Goal: Task Accomplishment & Management: Manage account settings

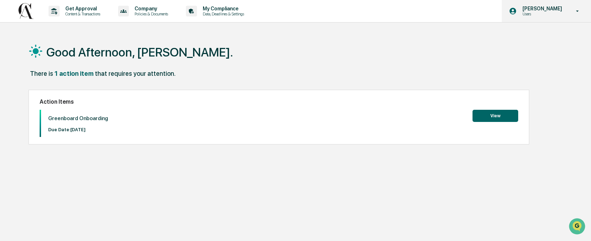
click at [579, 10] on icon at bounding box center [578, 10] width 3 height 1
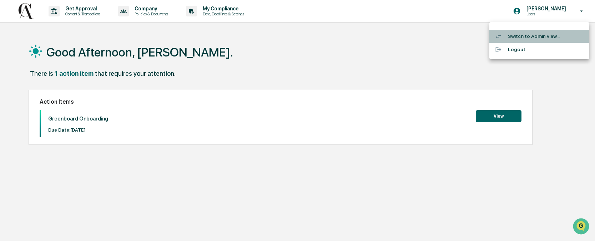
click at [545, 37] on li "Switch to Admin view..." at bounding box center [540, 36] width 100 height 13
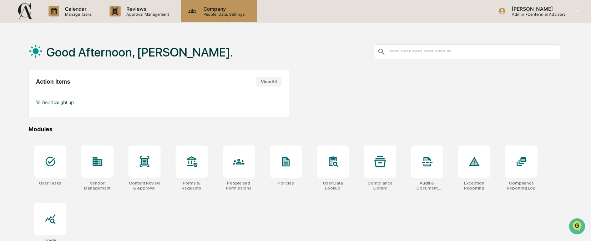
click at [214, 11] on p "Company" at bounding box center [223, 9] width 51 height 6
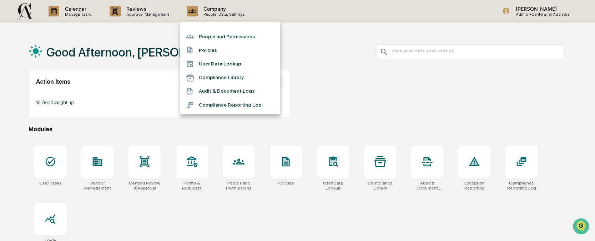
click at [221, 41] on li "People and Permissions" at bounding box center [230, 37] width 100 height 14
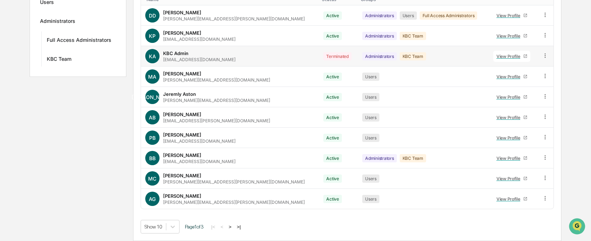
scroll to position [133, 0]
click at [497, 200] on div "View Profile" at bounding box center [510, 198] width 27 height 5
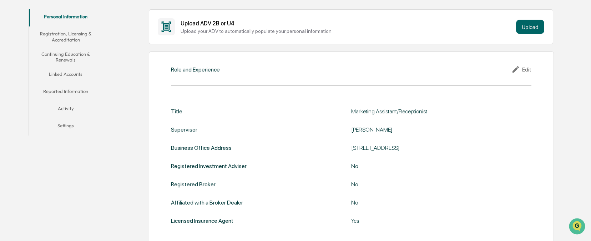
click at [528, 68] on div "Edit" at bounding box center [522, 69] width 20 height 9
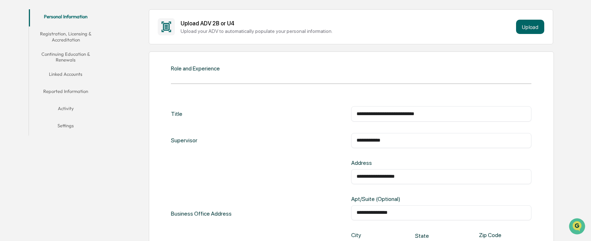
click at [368, 141] on input "**********" at bounding box center [442, 140] width 170 height 7
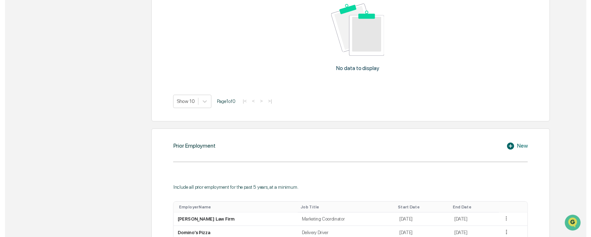
scroll to position [523, 0]
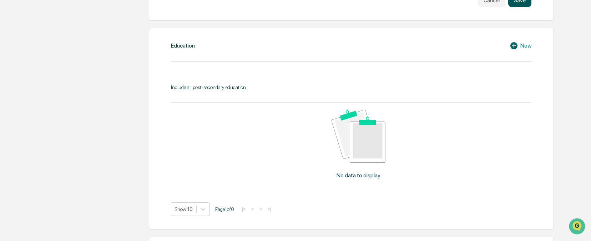
type input "**********"
click at [519, 6] on button "Save" at bounding box center [520, 0] width 23 height 14
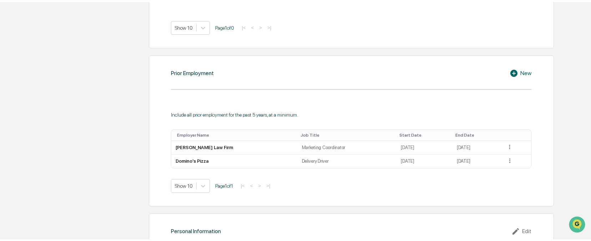
scroll to position [521, 0]
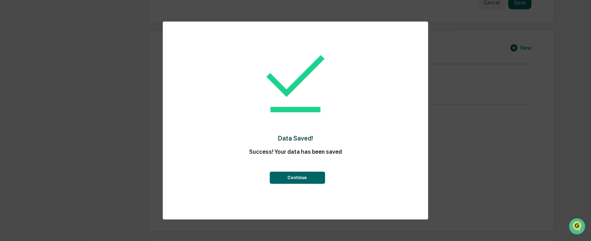
click at [295, 176] on button "Continue" at bounding box center [297, 177] width 55 height 12
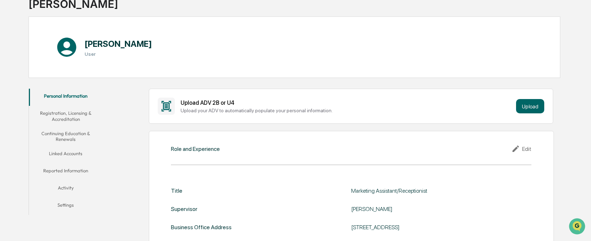
scroll to position [0, 0]
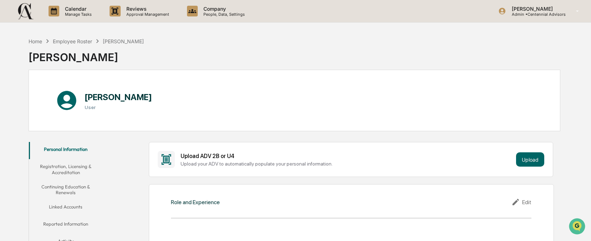
click at [90, 105] on h3 "User" at bounding box center [119, 107] width 68 height 6
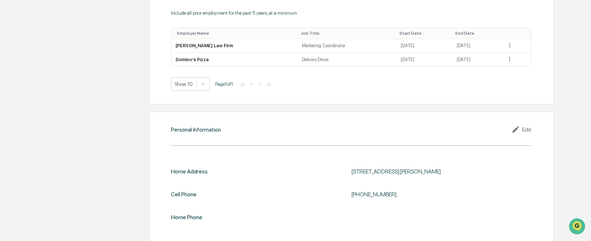
scroll to position [649, 0]
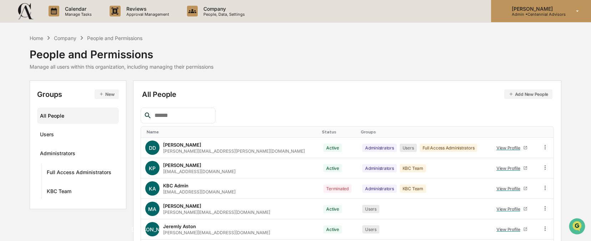
click at [575, 11] on icon at bounding box center [578, 11] width 13 height 7
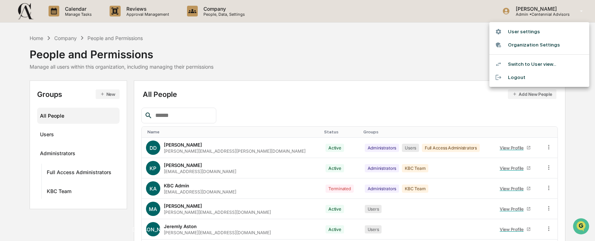
click at [532, 66] on li "Switch to User view..." at bounding box center [540, 64] width 100 height 13
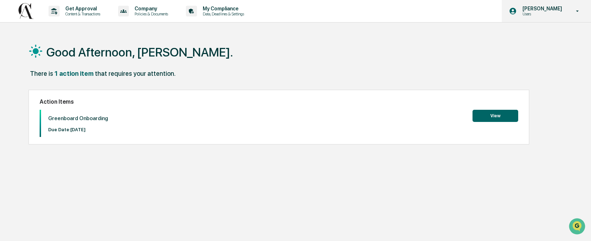
click at [578, 11] on icon at bounding box center [578, 10] width 3 height 1
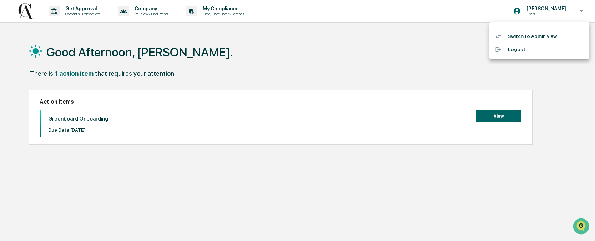
click at [539, 38] on li "Switch to Admin view..." at bounding box center [540, 36] width 100 height 13
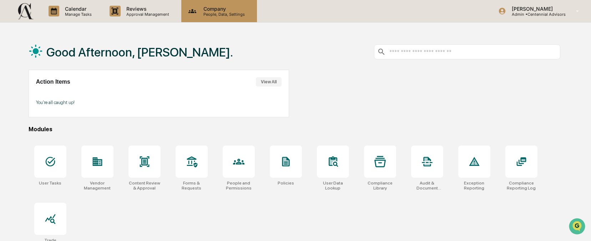
click at [212, 13] on p "People, Data, Settings" at bounding box center [223, 14] width 51 height 5
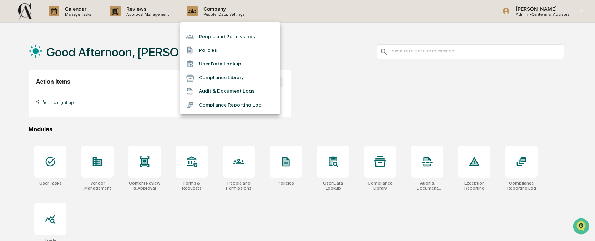
click at [216, 37] on li "People and Permissions" at bounding box center [230, 37] width 100 height 14
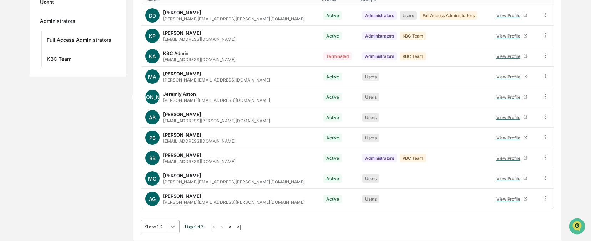
scroll to position [190, 0]
click at [175, 227] on body "Calendar Manage Tasks Reviews Approval Management Company People, Data, Setting…" at bounding box center [295, 54] width 591 height 373
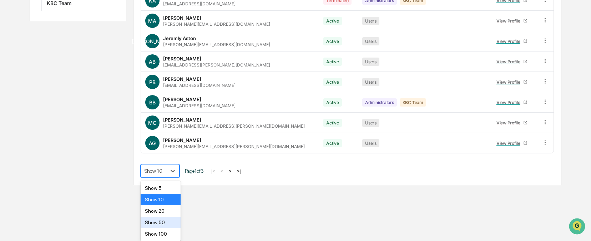
click at [173, 225] on div "Show 50" at bounding box center [161, 221] width 40 height 11
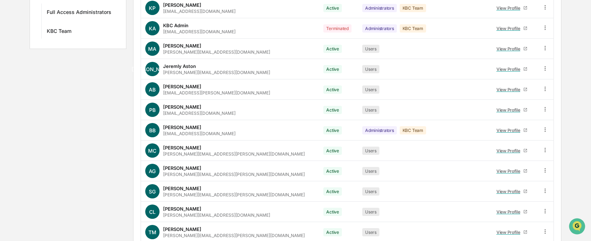
scroll to position [0, 0]
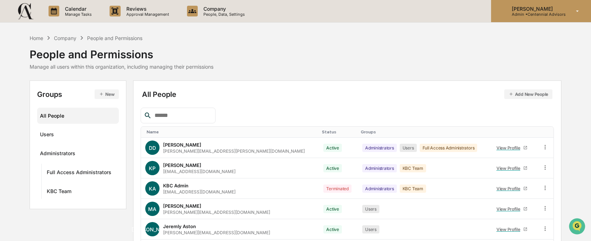
click at [550, 15] on p "Admin • Centennial Advisors" at bounding box center [536, 14] width 60 height 5
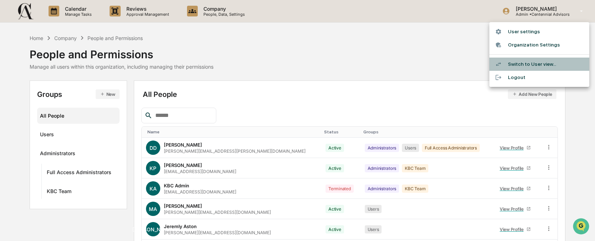
click at [527, 65] on li "Switch to User view..." at bounding box center [540, 64] width 100 height 13
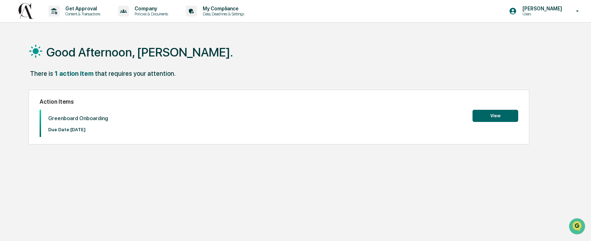
click at [503, 114] on button "View" at bounding box center [496, 116] width 46 height 12
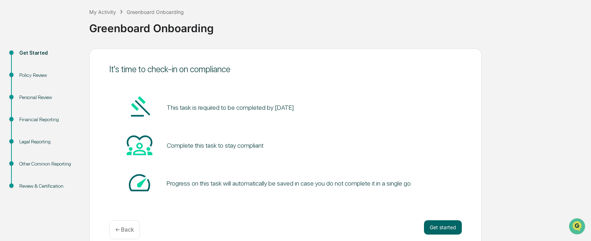
scroll to position [47, 0]
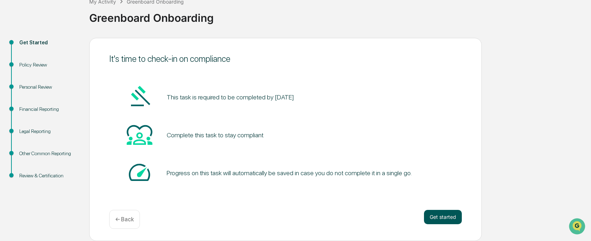
click at [443, 216] on button "Get started" at bounding box center [443, 217] width 38 height 14
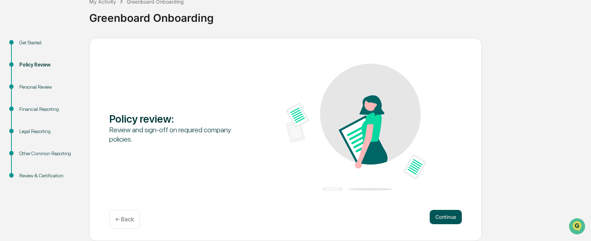
click at [436, 215] on button "Continue" at bounding box center [446, 217] width 32 height 14
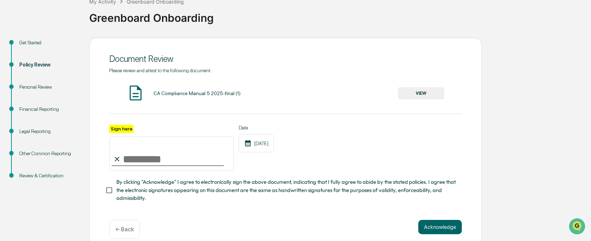
click at [139, 159] on input "Sign here" at bounding box center [171, 153] width 125 height 34
drag, startPoint x: 125, startPoint y: 151, endPoint x: 128, endPoint y: 153, distance: 3.7
click at [128, 153] on input "Sign here" at bounding box center [171, 153] width 125 height 34
click at [152, 159] on input "****" at bounding box center [171, 153] width 125 height 34
type input "**********"
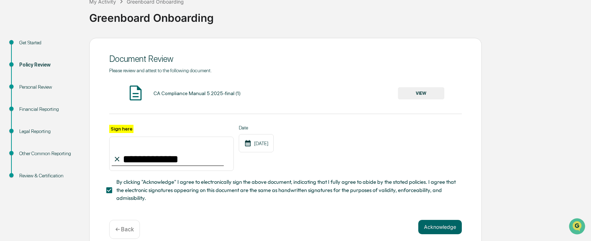
click at [440, 224] on button "Acknowledge" at bounding box center [441, 227] width 44 height 14
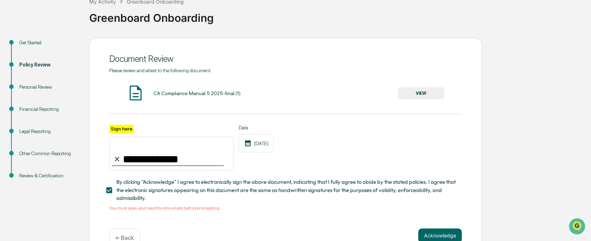
click at [415, 92] on button "VIEW" at bounding box center [421, 93] width 46 height 12
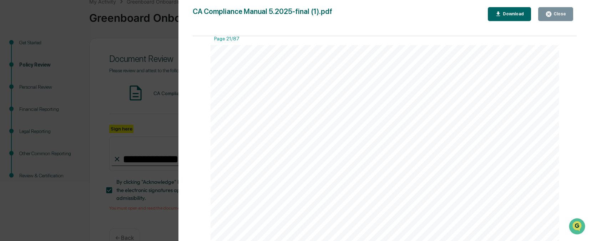
scroll to position [9513, 0]
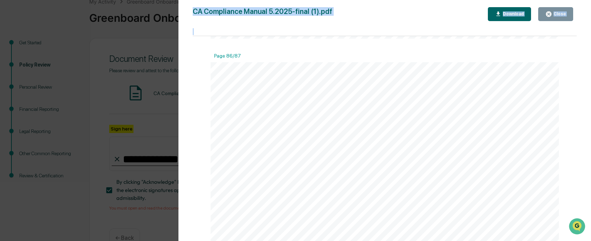
drag, startPoint x: 577, startPoint y: 85, endPoint x: 578, endPoint y: 236, distance: 151.1
click at [578, 239] on div "Version History [DATE] 05:52 PM [PERSON_NAME] CA Compliance Manual 5.2025-final…" at bounding box center [385, 127] width 413 height 255
click at [558, 12] on div "Close" at bounding box center [560, 13] width 14 height 5
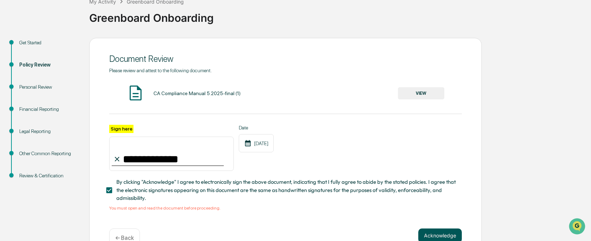
click at [440, 234] on button "Acknowledge" at bounding box center [441, 235] width 44 height 14
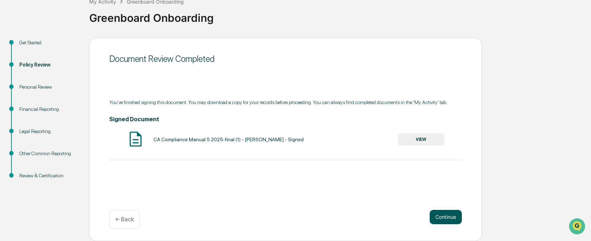
click at [446, 216] on button "Continue" at bounding box center [446, 217] width 32 height 14
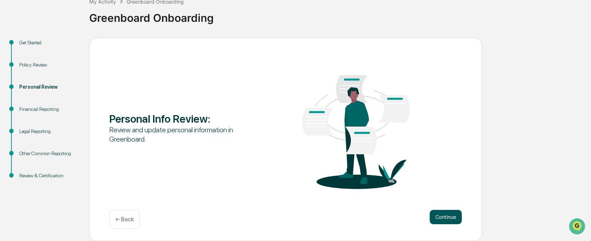
click at [446, 218] on button "Continue" at bounding box center [446, 217] width 32 height 14
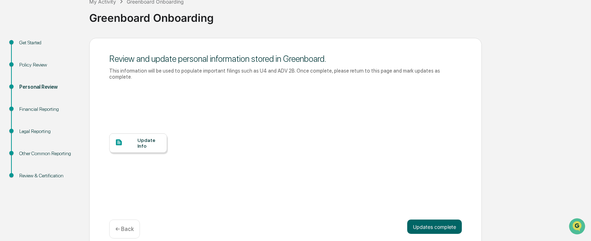
click at [138, 145] on div "Update Info" at bounding box center [150, 142] width 24 height 11
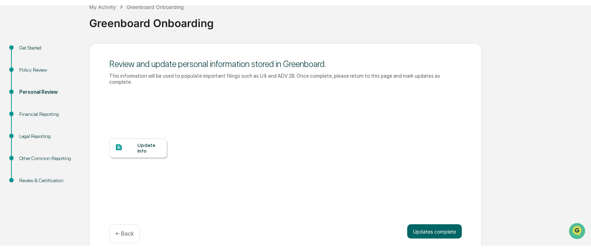
scroll to position [45, 0]
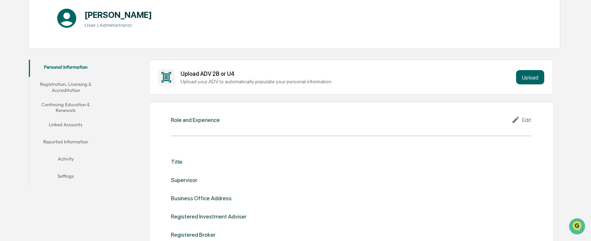
scroll to position [91, 0]
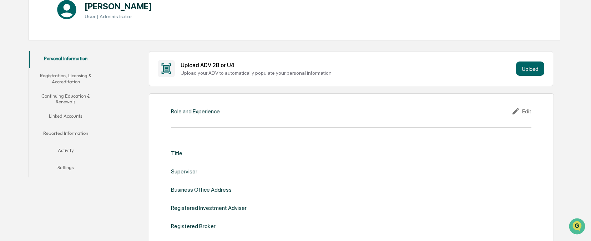
click at [527, 111] on div "Edit" at bounding box center [522, 111] width 20 height 9
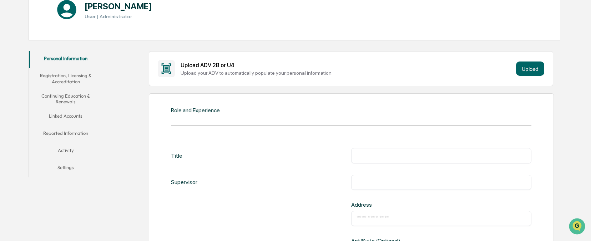
click at [380, 155] on input "text" at bounding box center [442, 155] width 170 height 7
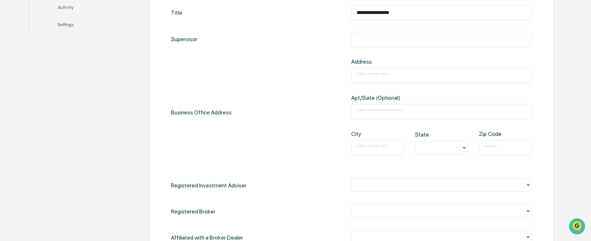
scroll to position [234, 0]
type input "**********"
click at [369, 40] on input "text" at bounding box center [442, 38] width 170 height 7
type input "**********"
click at [370, 74] on input "text" at bounding box center [442, 74] width 170 height 7
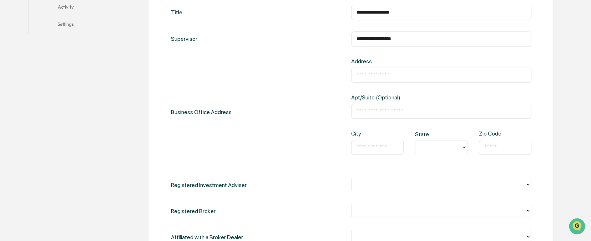
click at [230, 64] on div "Business Office Address" at bounding box center [201, 112] width 61 height 108
click at [365, 74] on input "text" at bounding box center [442, 74] width 170 height 7
type input "**********"
type input "**"
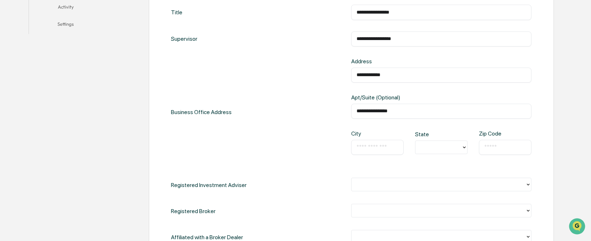
type input "**"
click at [372, 150] on input "text" at bounding box center [378, 147] width 42 height 7
type input "******"
type input "*"
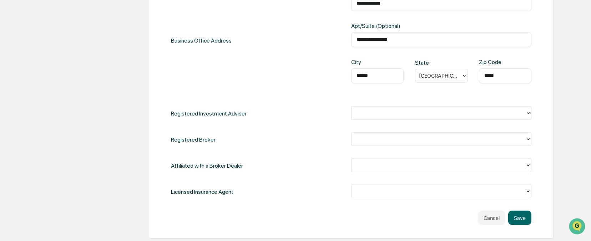
scroll to position [306, 0]
type input "*****"
click at [391, 117] on div at bounding box center [438, 113] width 167 height 8
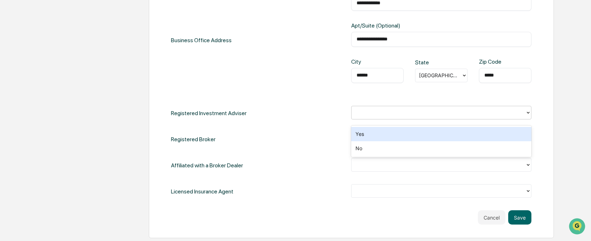
click at [373, 135] on div "Yes" at bounding box center [441, 134] width 180 height 14
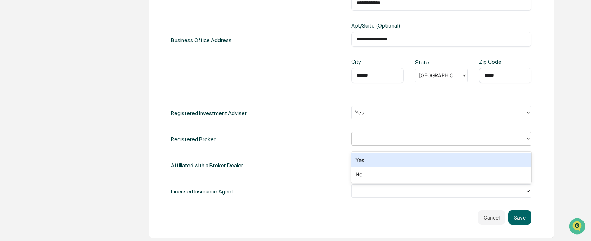
click at [375, 143] on div at bounding box center [438, 139] width 167 height 8
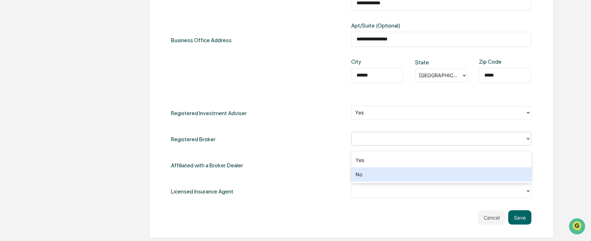
click at [361, 175] on div "No" at bounding box center [441, 174] width 180 height 14
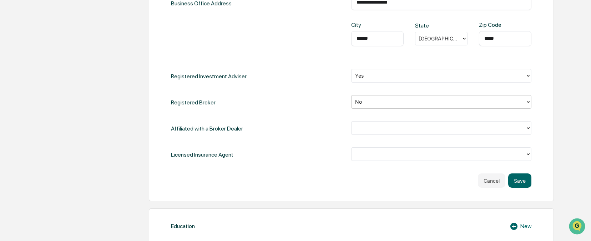
scroll to position [345, 0]
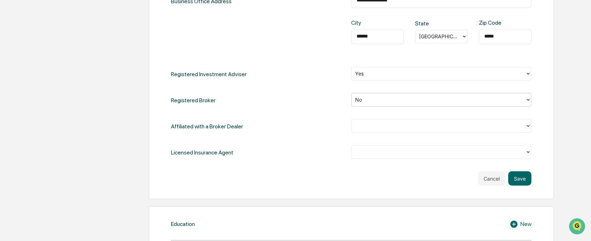
click at [506, 130] on div at bounding box center [438, 126] width 167 height 8
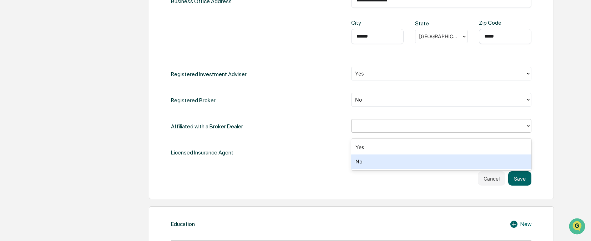
click at [482, 162] on div "No" at bounding box center [441, 161] width 180 height 14
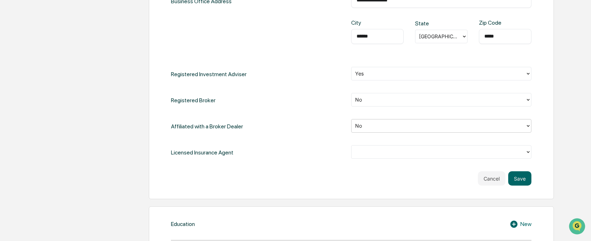
click at [462, 156] on div at bounding box center [438, 152] width 167 height 8
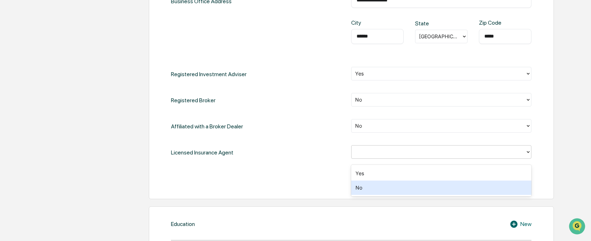
click at [418, 188] on div "No" at bounding box center [441, 187] width 180 height 14
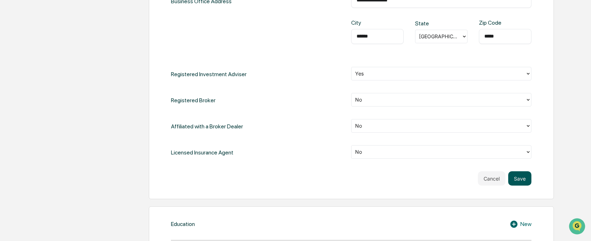
click at [523, 184] on button "Save" at bounding box center [520, 178] width 23 height 14
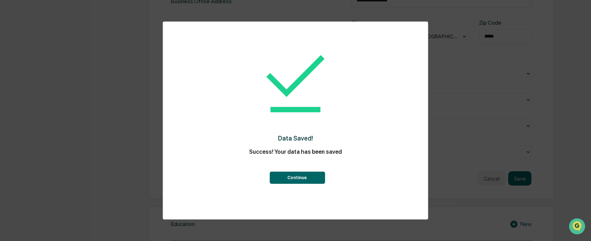
click at [312, 180] on button "Continue" at bounding box center [297, 177] width 55 height 12
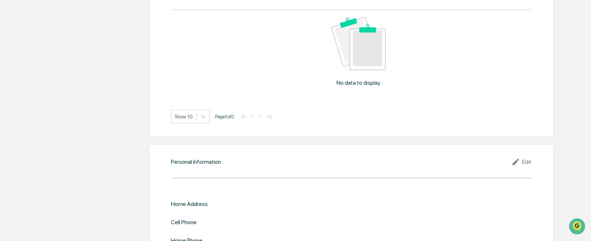
scroll to position [690, 0]
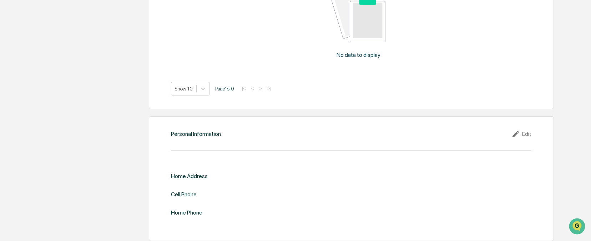
click at [529, 130] on div "Edit" at bounding box center [522, 134] width 20 height 9
click at [394, 180] on div "​" at bounding box center [441, 187] width 180 height 15
click at [390, 184] on input "text" at bounding box center [442, 187] width 170 height 7
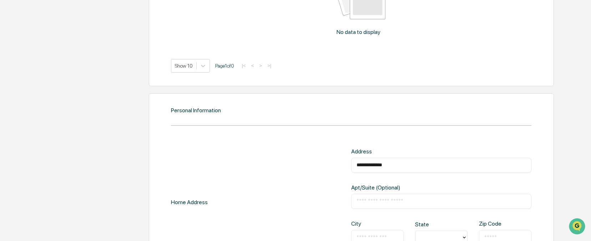
type input "**********"
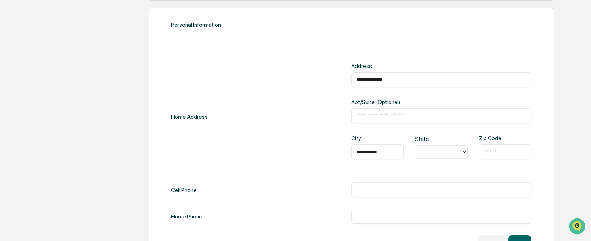
scroll to position [798, 0]
type input "**********"
type input "*"
type input "*****"
type input "**********"
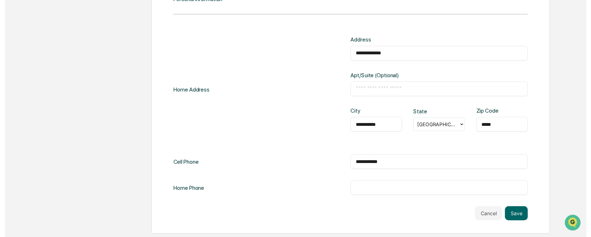
scroll to position [826, 0]
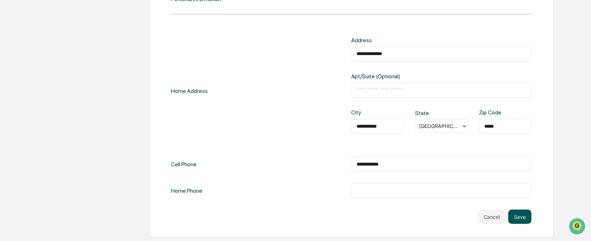
click at [520, 217] on button "Save" at bounding box center [520, 216] width 23 height 14
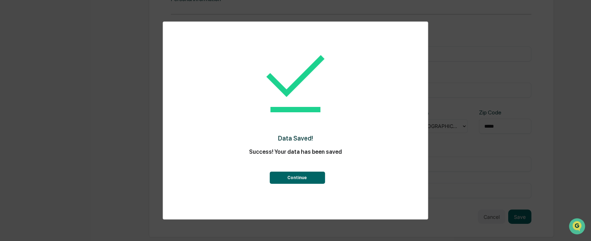
click at [308, 177] on button "Continue" at bounding box center [297, 177] width 55 height 12
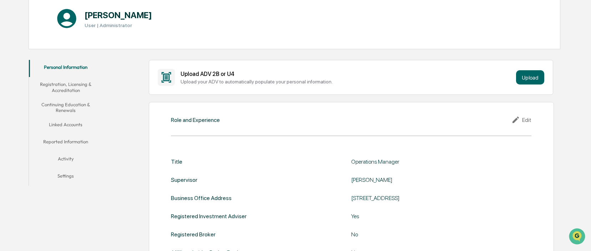
scroll to position [97, 0]
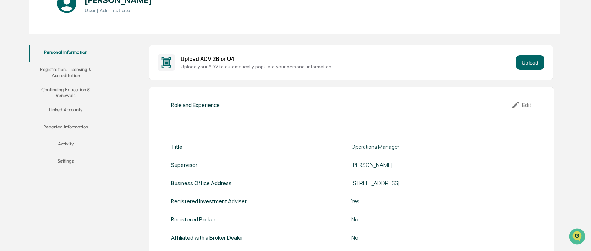
click at [65, 74] on button "Registration, Licensing & Accreditation" at bounding box center [66, 72] width 74 height 20
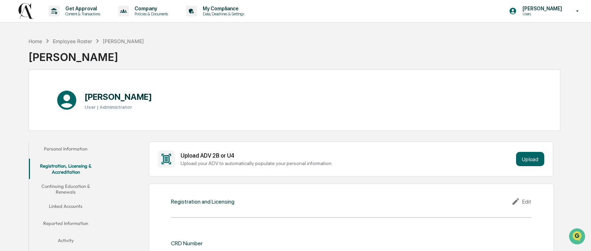
click at [65, 186] on button "Continuing Education & Renewals" at bounding box center [66, 189] width 74 height 20
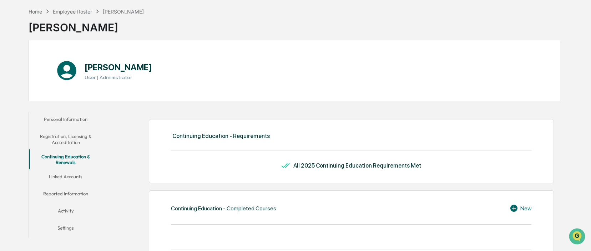
scroll to position [84, 0]
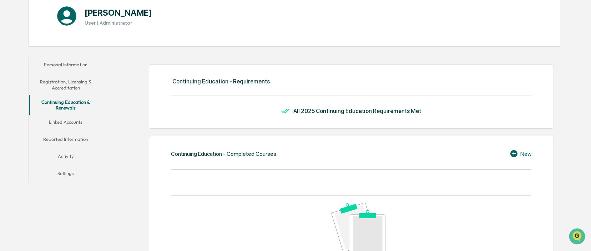
click at [70, 123] on button "Linked Accounts" at bounding box center [66, 123] width 74 height 17
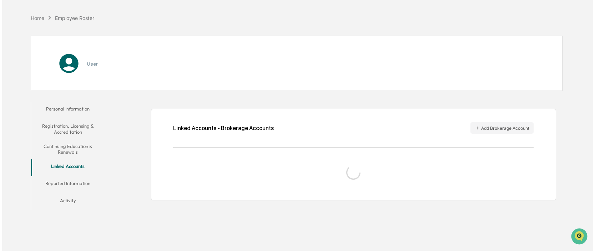
scroll to position [34, 0]
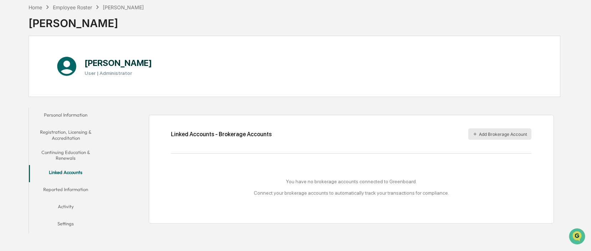
click at [478, 134] on button "Add Brokerage Account" at bounding box center [500, 134] width 63 height 11
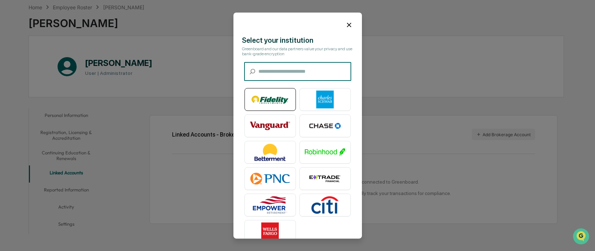
click at [269, 99] on img at bounding box center [270, 100] width 41 height 18
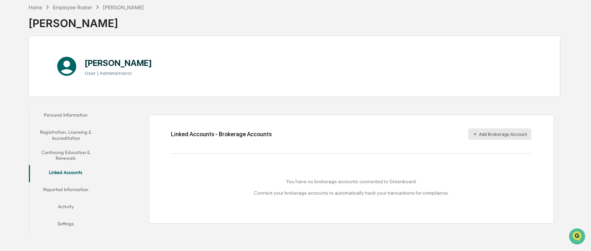
click at [479, 134] on button "Add Brokerage Account" at bounding box center [500, 134] width 63 height 11
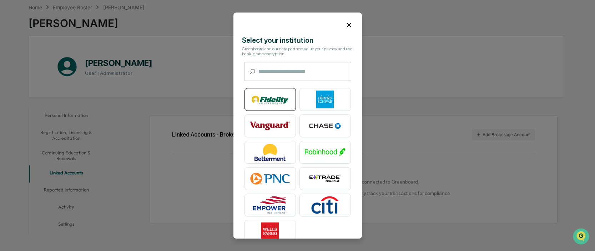
click at [270, 103] on img at bounding box center [270, 100] width 41 height 18
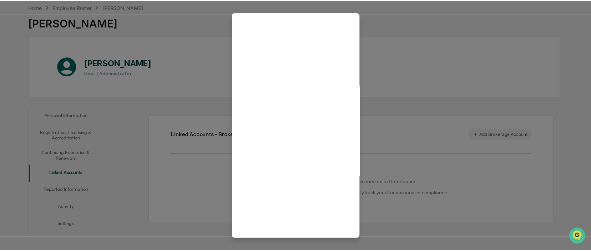
scroll to position [19, 0]
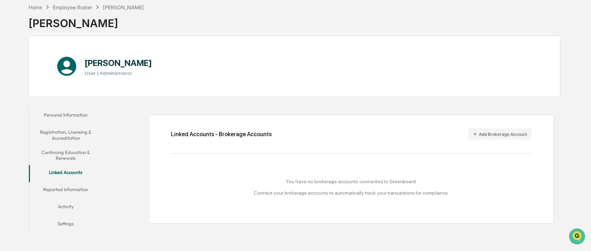
click at [79, 190] on button "Reported Information" at bounding box center [66, 191] width 74 height 17
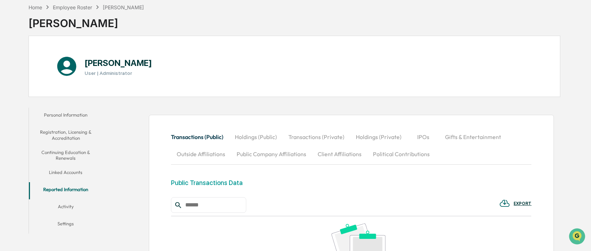
click at [70, 205] on button "Activity" at bounding box center [66, 208] width 74 height 17
